Goal: Task Accomplishment & Management: Complete application form

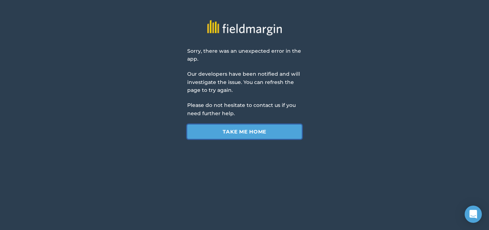
click at [216, 135] on link "Take me home" at bounding box center [244, 131] width 115 height 14
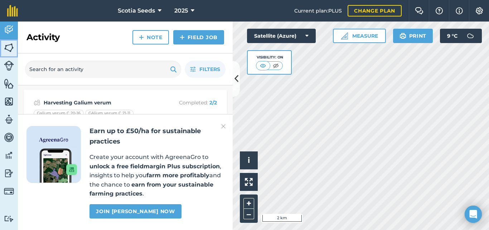
click at [8, 49] on img at bounding box center [9, 47] width 10 height 11
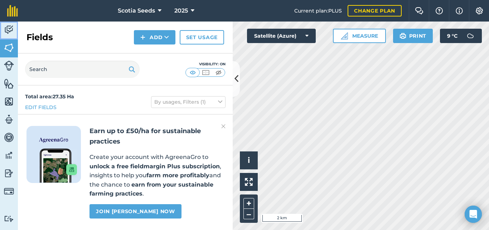
click at [7, 30] on img at bounding box center [9, 29] width 10 height 11
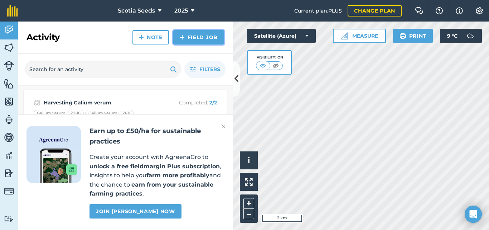
click at [186, 38] on link "Field Job" at bounding box center [198, 37] width 51 height 14
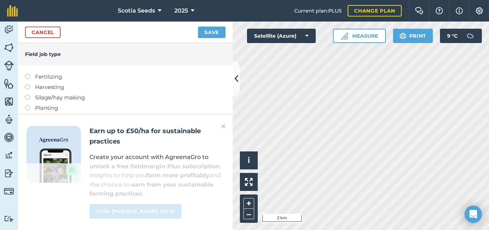
click at [224, 126] on img at bounding box center [223, 126] width 4 height 9
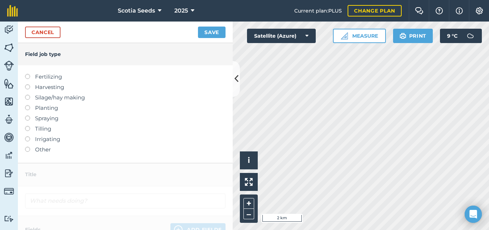
click at [29, 115] on label at bounding box center [30, 115] width 10 height 0
type input "Spraying"
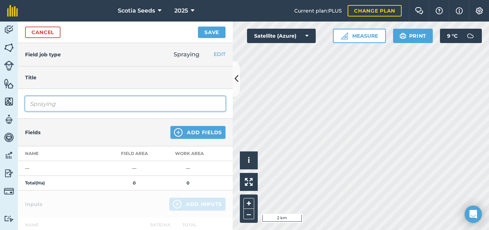
click at [47, 102] on input "Spraying" at bounding box center [125, 103] width 201 height 15
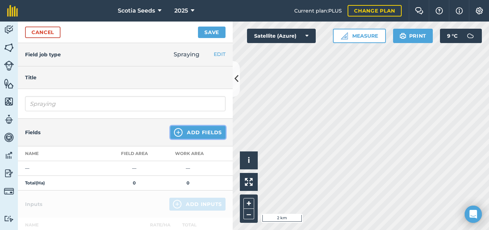
click at [196, 129] on button "Add Fields" at bounding box center [198, 132] width 55 height 13
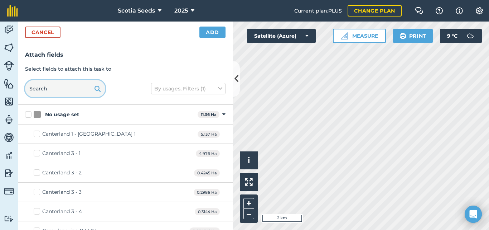
click at [62, 87] on input "text" at bounding box center [65, 88] width 80 height 17
type input "canterland"
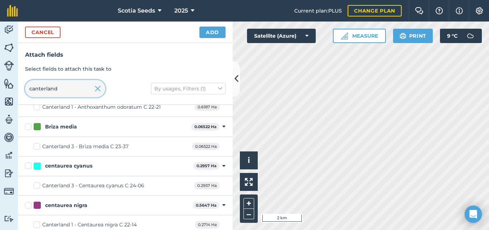
scroll to position [385, 0]
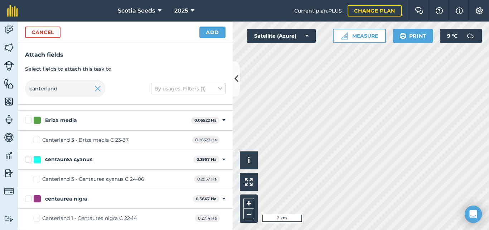
click at [37, 140] on label "Canterland 3 - Briza media C 23-37" at bounding box center [81, 140] width 95 height 8
click at [37, 140] on input "Canterland 3 - Briza media C 23-37" at bounding box center [36, 138] width 5 height 5
checkbox input "true"
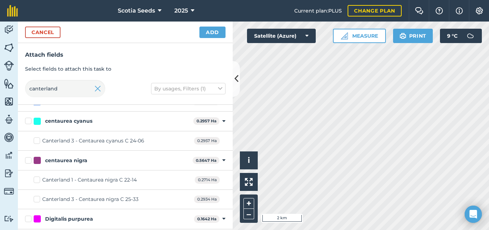
scroll to position [428, 0]
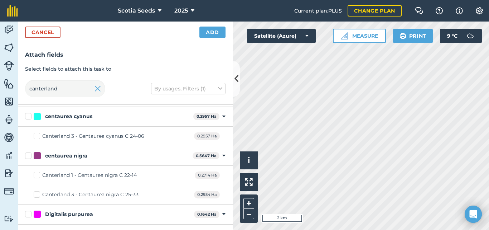
click at [37, 137] on label "Canterland 3 - Centaurea cyanus C 24-06" at bounding box center [89, 136] width 111 height 8
click at [37, 137] on input "Canterland 3 - Centaurea cyanus C 24-06" at bounding box center [36, 134] width 5 height 5
checkbox input "true"
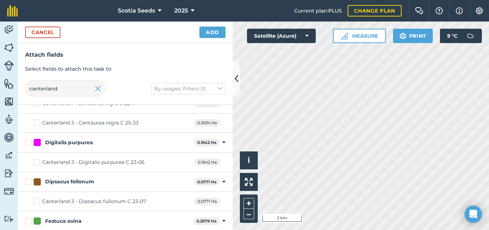
scroll to position [514, 0]
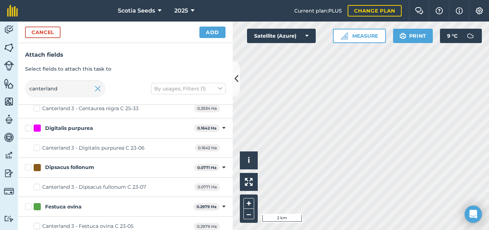
click at [36, 146] on label "Canterland 3 - Digitalis purpurea C 23-06" at bounding box center [89, 148] width 111 height 8
click at [36, 146] on input "Canterland 3 - Digitalis purpurea C 23-06" at bounding box center [36, 146] width 5 height 5
checkbox input "true"
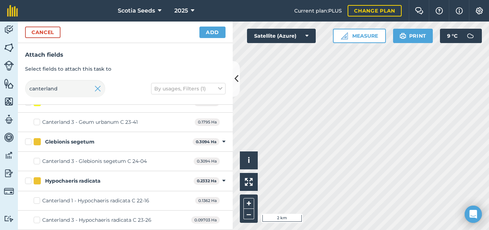
scroll to position [672, 0]
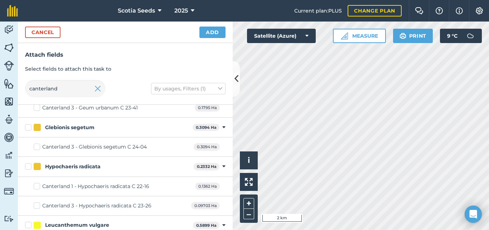
click at [35, 147] on label "Canterland 3 - Glebionis segetum C 24-04" at bounding box center [90, 147] width 113 height 8
click at [35, 147] on input "Canterland 3 - Glebionis segetum C 24-04" at bounding box center [36, 145] width 5 height 5
checkbox input "true"
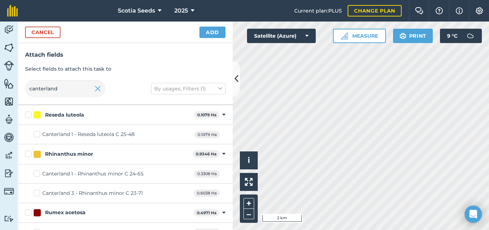
scroll to position [1059, 0]
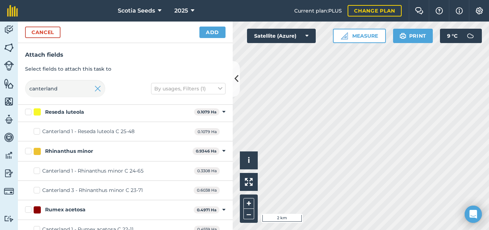
click at [39, 189] on label "Canterland 3 - Rhinanthus minor C 23-71" at bounding box center [88, 190] width 109 height 8
click at [38, 189] on input "Canterland 3 - Rhinanthus minor C 23-71" at bounding box center [36, 188] width 5 height 5
checkbox input "true"
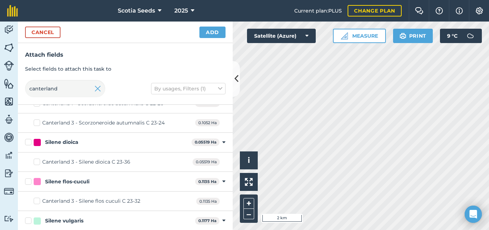
scroll to position [1245, 0]
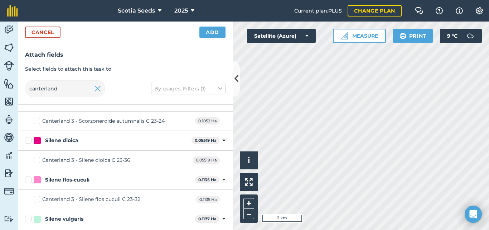
click at [37, 157] on label "Canterland 3 - Silene dioica C 23-36" at bounding box center [82, 160] width 97 height 8
click at [37, 157] on input "Canterland 3 - Silene dioica C 23-36" at bounding box center [36, 158] width 5 height 5
checkbox input "true"
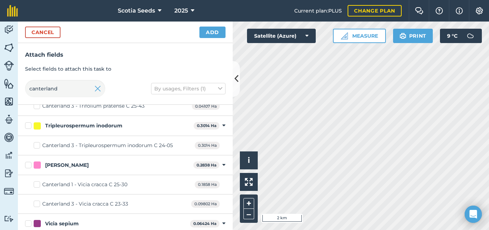
scroll to position [1460, 0]
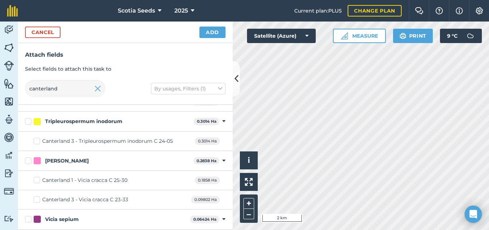
click at [36, 141] on label "Canterland 3 - Tripleurospermum inodorum C 24-05" at bounding box center [103, 141] width 139 height 8
click at [36, 141] on input "Canterland 3 - Tripleurospermum inodorum C 24-05" at bounding box center [36, 139] width 5 height 5
checkbox input "true"
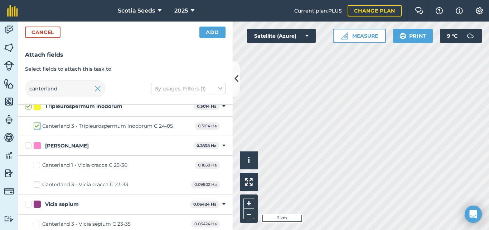
scroll to position [1479, 0]
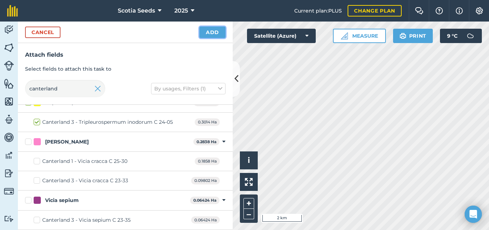
click at [207, 32] on button "Add" at bounding box center [213, 32] width 26 height 11
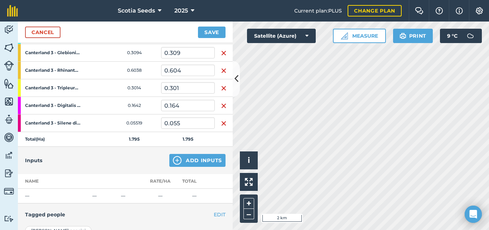
scroll to position [153, 0]
click at [202, 161] on button "Add Inputs" at bounding box center [197, 159] width 56 height 13
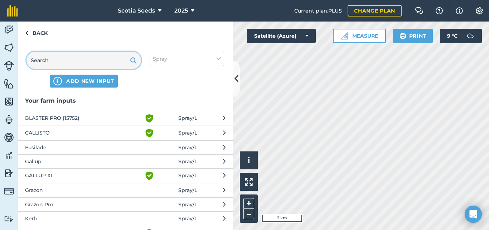
drag, startPoint x: 83, startPoint y: 59, endPoint x: 44, endPoint y: 54, distance: 39.0
click at [44, 54] on input "text" at bounding box center [84, 60] width 115 height 17
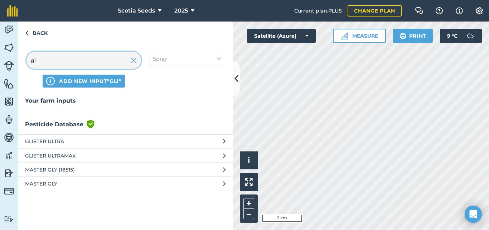
type input "g"
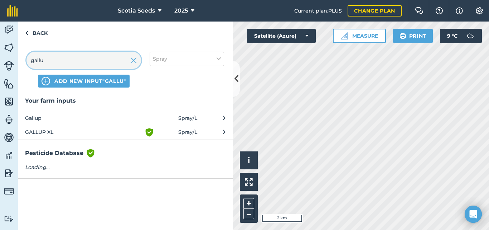
type input "gallu"
click at [68, 138] on button "GALLUP XL Green shield with white tick Spray / L" at bounding box center [125, 132] width 215 height 15
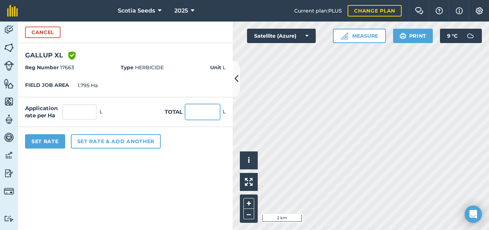
click at [191, 113] on input "text" at bounding box center [203, 111] width 34 height 15
type input "5"
click button "Cancel" at bounding box center [42, 32] width 35 height 11
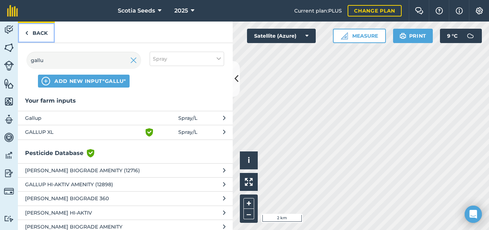
click at [31, 31] on link "Back" at bounding box center [36, 31] width 37 height 21
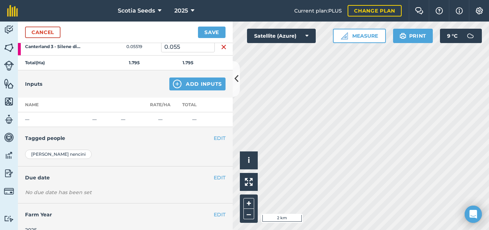
scroll to position [192, 0]
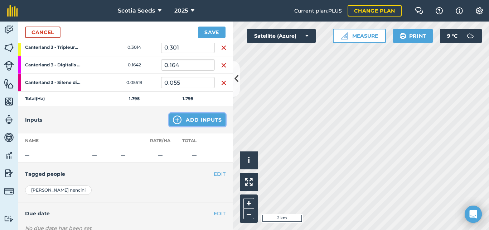
click at [195, 121] on button "Add Inputs" at bounding box center [197, 119] width 56 height 13
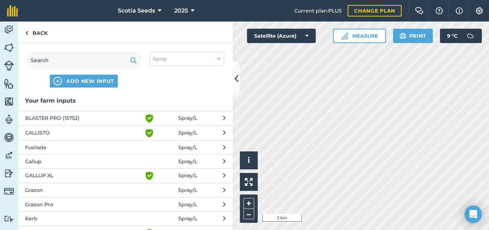
click at [57, 175] on span "GALLUP XL" at bounding box center [83, 175] width 117 height 9
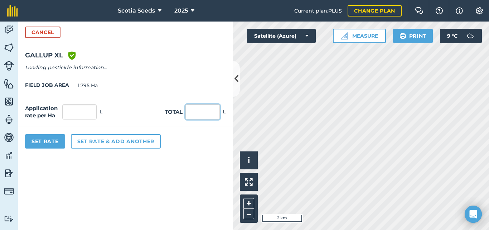
click at [197, 113] on input "text" at bounding box center [203, 111] width 34 height 15
type input "5"
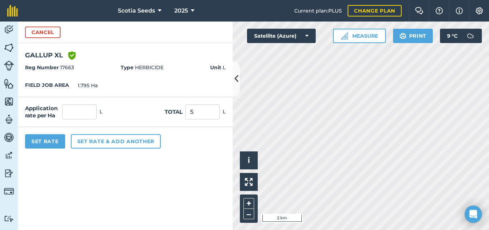
type input "2.786"
click at [33, 148] on div "Set Rate Set rate & add another" at bounding box center [125, 141] width 215 height 29
click at [49, 143] on button "Set Rate" at bounding box center [45, 141] width 40 height 14
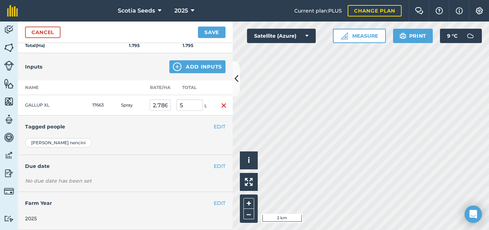
scroll to position [175, 0]
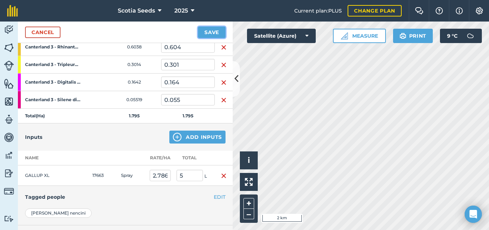
click at [205, 32] on button "Save" at bounding box center [212, 32] width 28 height 11
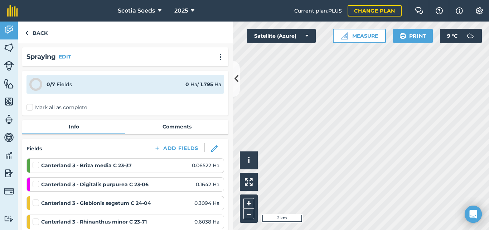
click at [31, 108] on label "Mark all as complete" at bounding box center [57, 108] width 61 height 8
click at [31, 108] on input "Mark all as complete" at bounding box center [29, 106] width 5 height 5
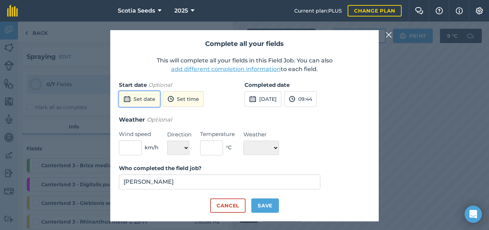
click at [132, 100] on button "Set date" at bounding box center [139, 99] width 41 height 16
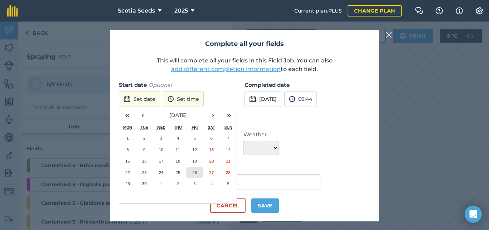
click at [195, 172] on abbr "26" at bounding box center [194, 172] width 5 height 5
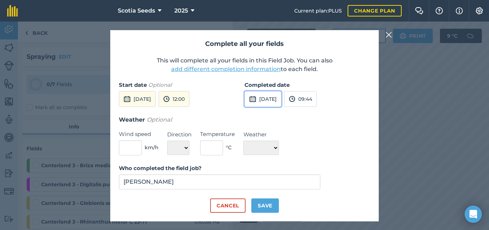
click at [267, 99] on button "29th Sep 2025" at bounding box center [263, 99] width 37 height 16
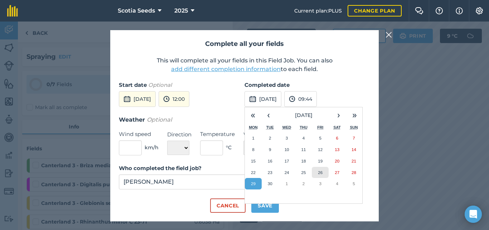
click at [319, 174] on button "26" at bounding box center [320, 172] width 17 height 11
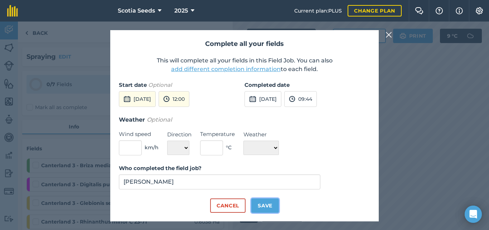
click at [271, 208] on button "Save" at bounding box center [266, 205] width 28 height 14
checkbox input "true"
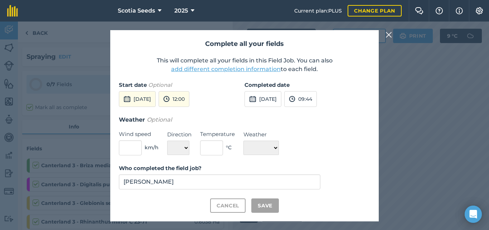
checkbox input "true"
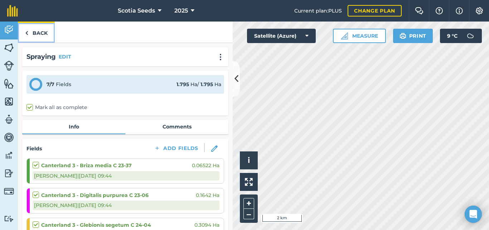
click at [33, 32] on link "Back" at bounding box center [36, 31] width 37 height 21
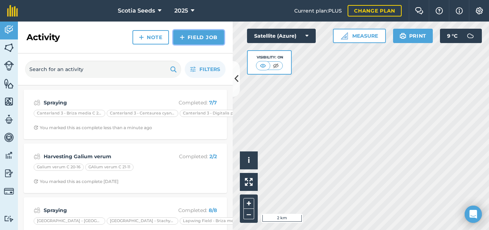
click at [186, 39] on link "Field Job" at bounding box center [198, 37] width 51 height 14
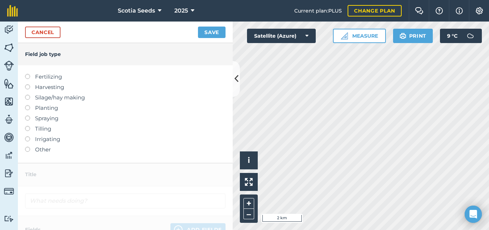
click at [28, 115] on label at bounding box center [30, 115] width 10 height 0
type input "Spraying"
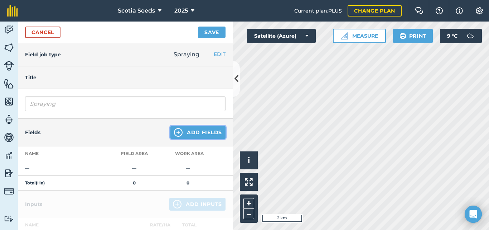
click at [179, 133] on button "Add Fields" at bounding box center [198, 132] width 55 height 13
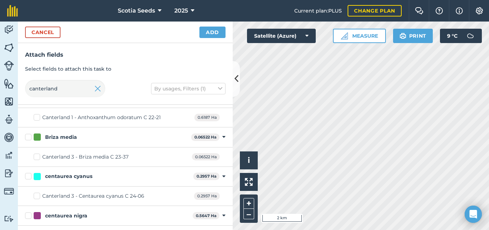
scroll to position [353, 0]
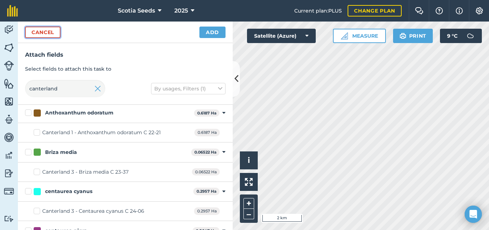
click at [47, 30] on button "Cancel" at bounding box center [42, 32] width 35 height 11
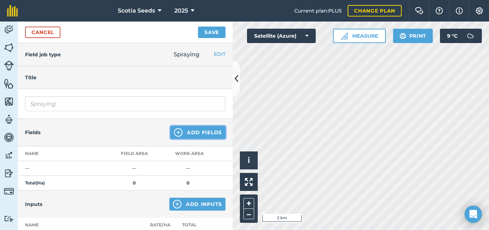
click at [187, 133] on button "Add Fields" at bounding box center [198, 132] width 55 height 13
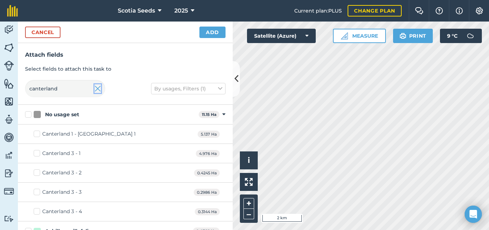
click at [98, 89] on img at bounding box center [98, 88] width 6 height 9
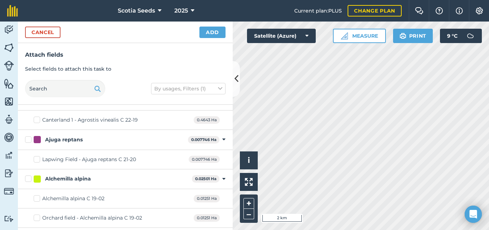
scroll to position [719, 0]
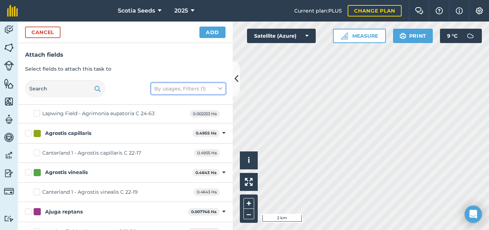
click at [219, 90] on icon at bounding box center [220, 89] width 4 height 8
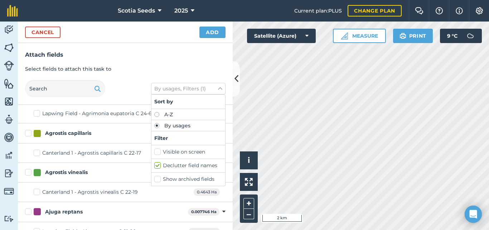
click at [182, 178] on label "Show archived fields" at bounding box center [188, 179] width 68 height 8
click at [159, 178] on input "Show archived fields" at bounding box center [156, 177] width 5 height 5
checkbox input "true"
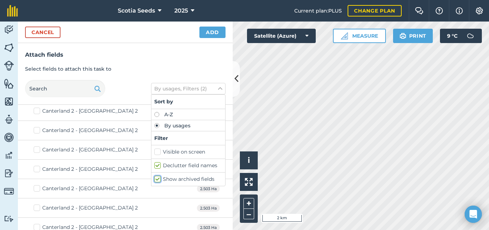
scroll to position [6215, 0]
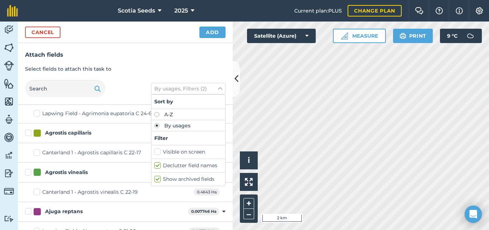
click at [128, 139] on div "Agrostis capillaris 0.4955 Ha Toggle showing Agrostis capillaris fields" at bounding box center [125, 133] width 215 height 20
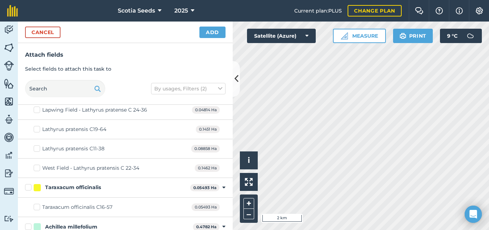
scroll to position [5925, 0]
